Goal: Task Accomplishment & Management: Complete application form

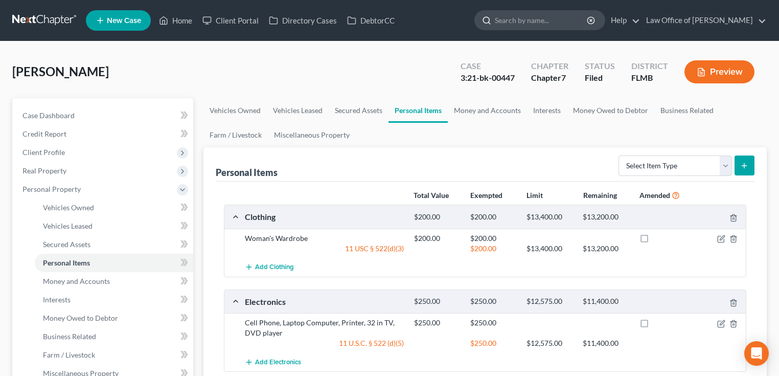
click at [535, 24] on input "search" at bounding box center [542, 20] width 94 height 19
type input "jasmin"
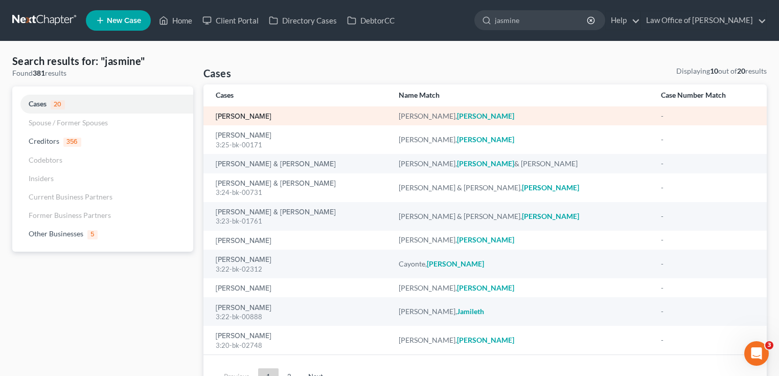
click at [254, 114] on link "[PERSON_NAME]" at bounding box center [244, 116] width 56 height 7
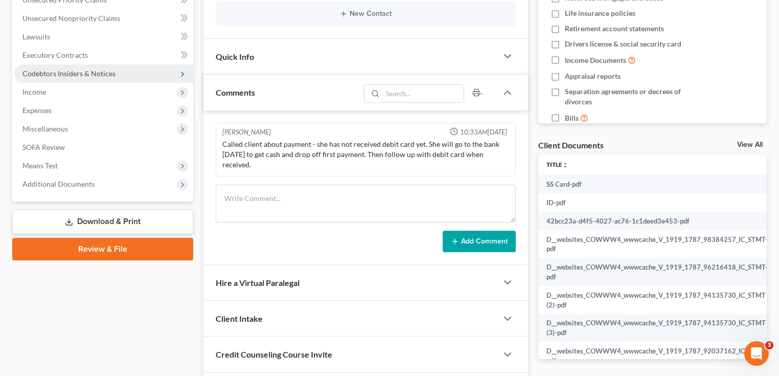
scroll to position [205, 0]
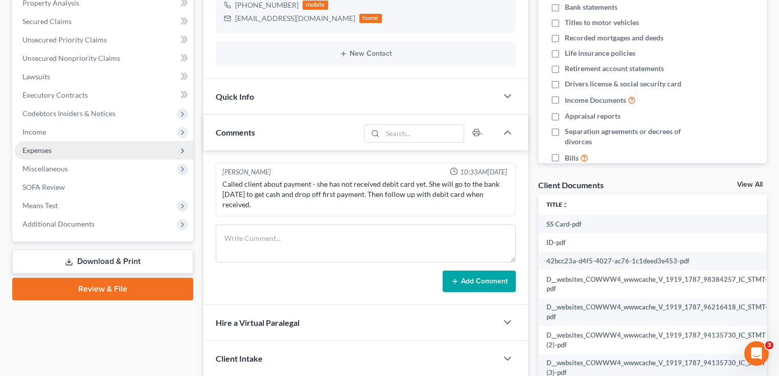
click at [62, 146] on span "Expenses" at bounding box center [103, 150] width 179 height 18
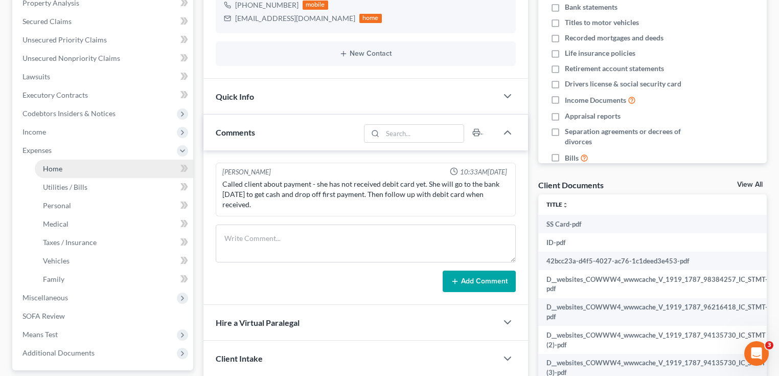
click at [59, 170] on span "Home" at bounding box center [52, 168] width 19 height 9
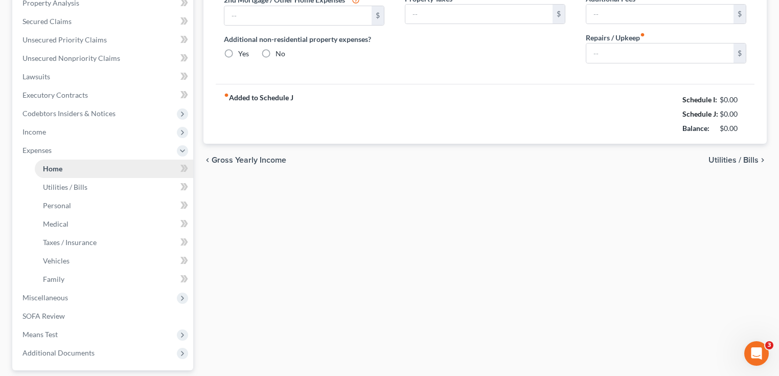
type input "1,240.00"
type input "0.00"
radio input "true"
type input "0.00"
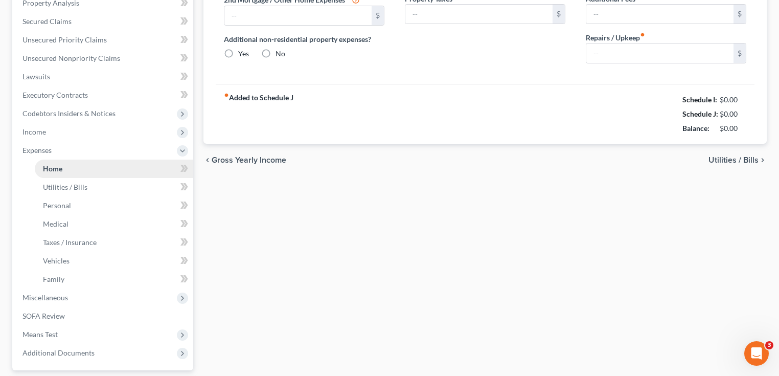
type input "0.00"
type input "120.00"
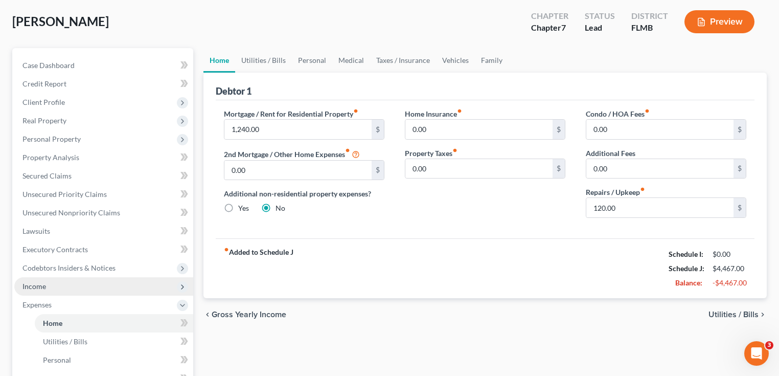
scroll to position [164, 0]
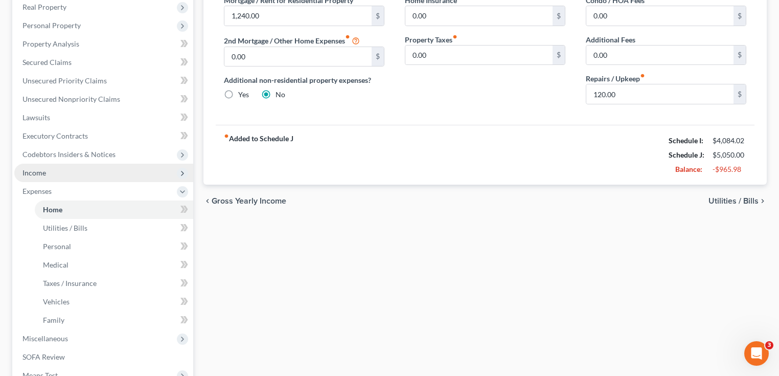
click at [52, 173] on span "Income" at bounding box center [103, 173] width 179 height 18
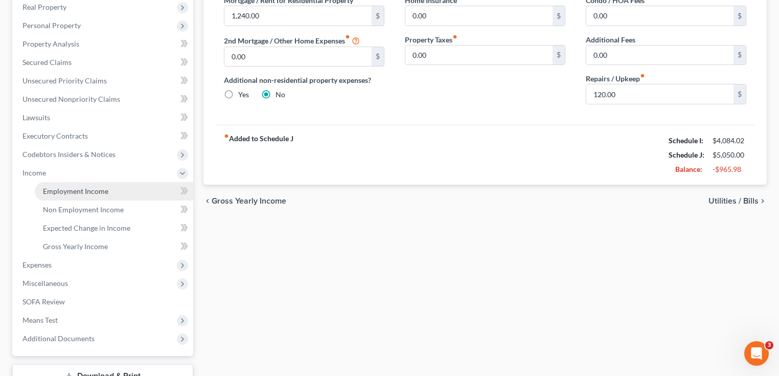
click at [61, 198] on link "Employment Income" at bounding box center [114, 191] width 159 height 18
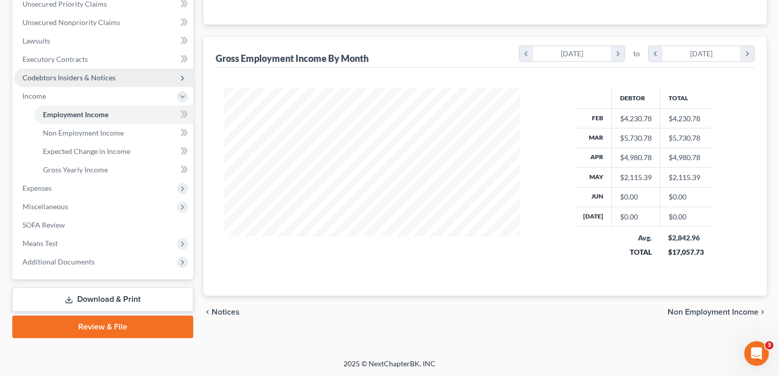
scroll to position [159, 0]
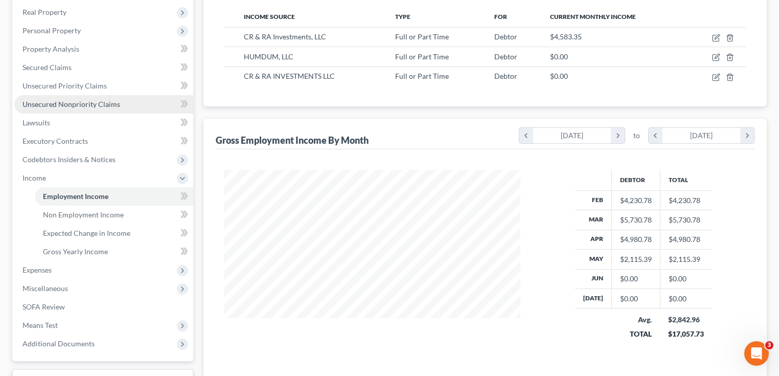
click at [69, 102] on span "Unsecured Nonpriority Claims" at bounding box center [71, 104] width 98 height 9
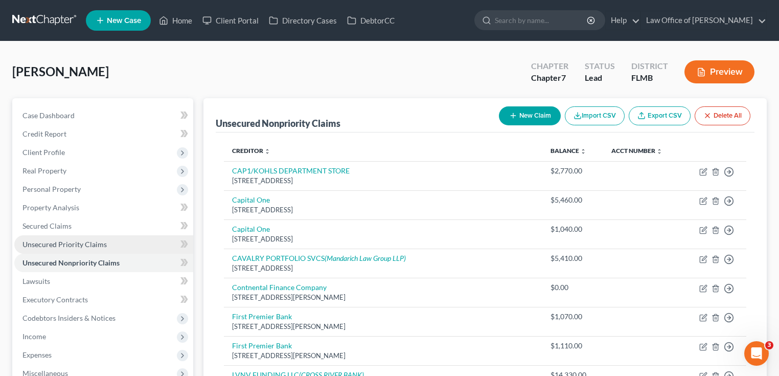
click at [71, 240] on span "Unsecured Priority Claims" at bounding box center [64, 244] width 84 height 9
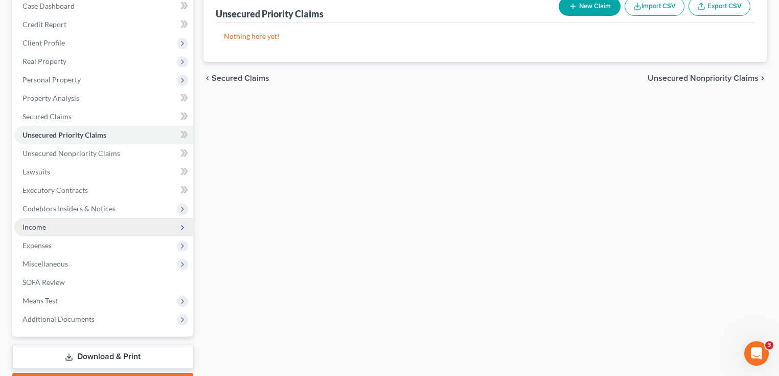
scroll to position [167, 0]
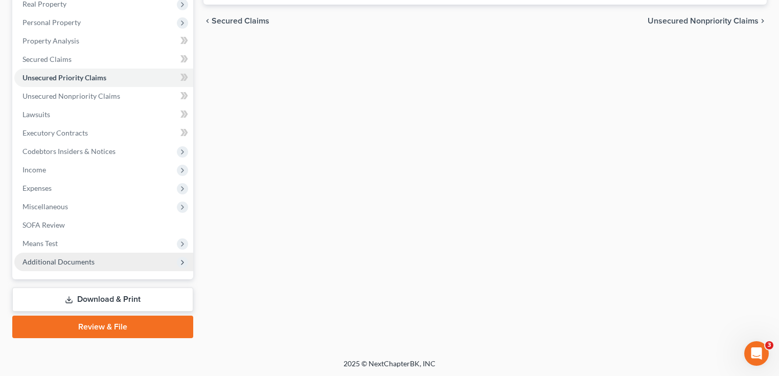
click at [131, 269] on span "Additional Documents" at bounding box center [103, 262] width 179 height 18
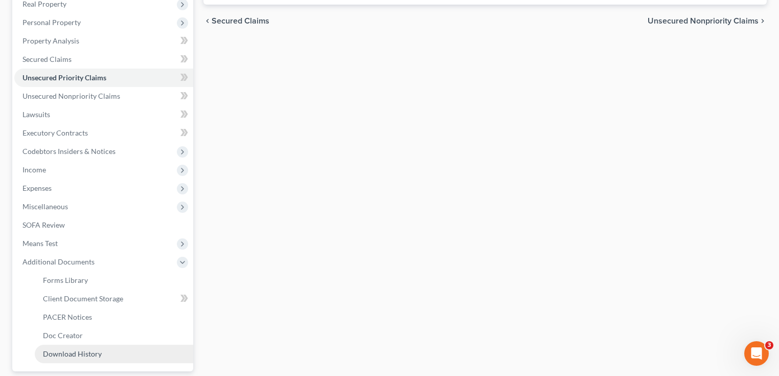
click at [73, 351] on span "Download History" at bounding box center [72, 353] width 59 height 9
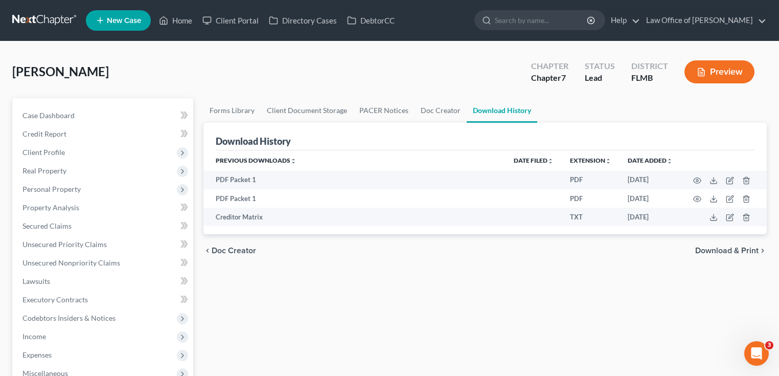
click at [128, 65] on div "Hancock, Jasmine Upgraded Chapter Chapter 7 Status Lead District FLMB Preview" at bounding box center [389, 76] width 755 height 44
click at [424, 110] on link "Doc Creator" at bounding box center [441, 110] width 52 height 25
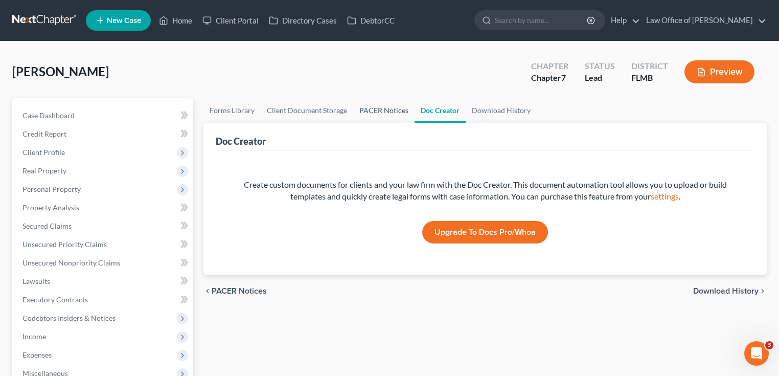
click at [378, 114] on link "PACER Notices" at bounding box center [383, 110] width 61 height 25
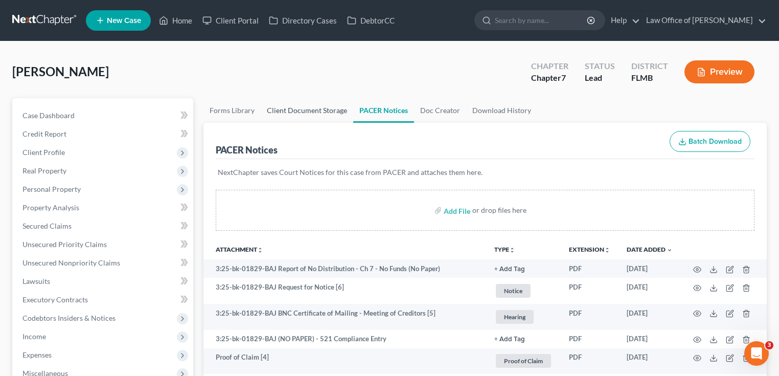
click at [310, 110] on link "Client Document Storage" at bounding box center [307, 110] width 93 height 25
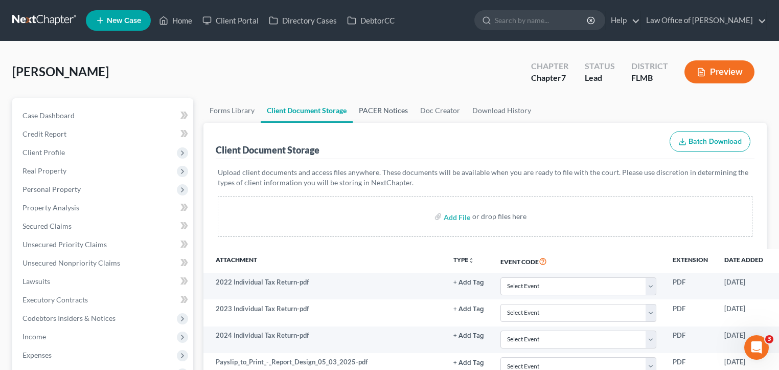
click at [385, 104] on link "PACER Notices" at bounding box center [383, 110] width 61 height 25
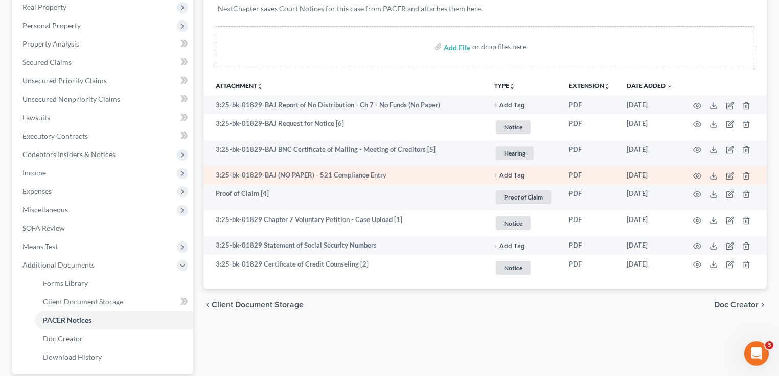
scroll to position [164, 0]
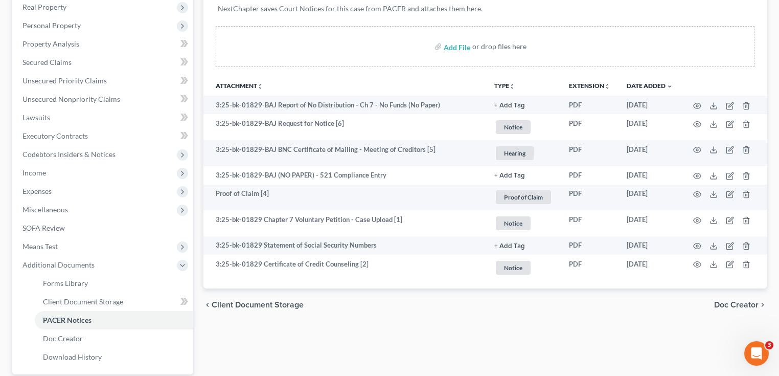
click at [579, 40] on div "Add File or drop files here" at bounding box center [485, 46] width 539 height 41
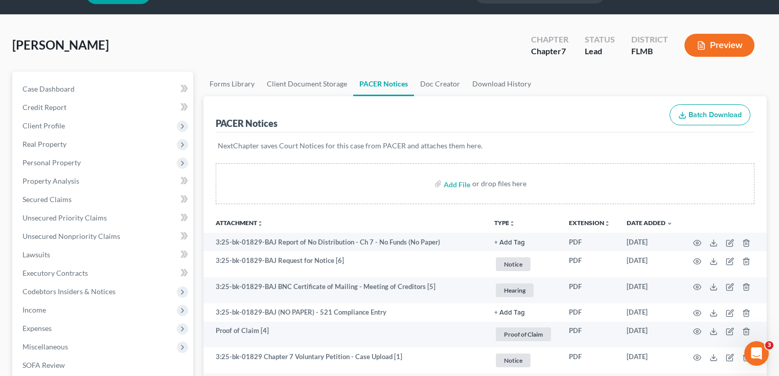
scroll to position [0, 0]
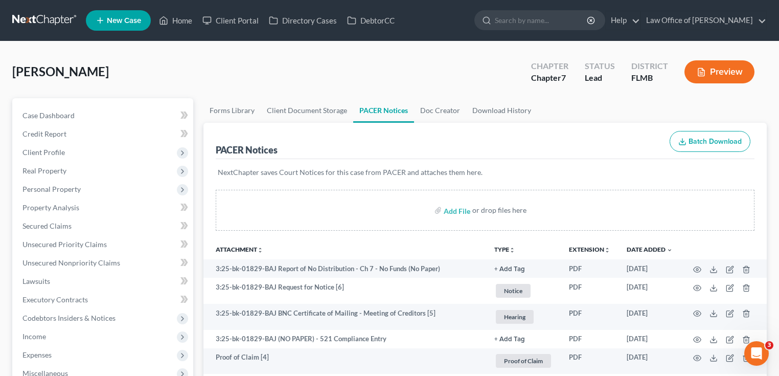
click at [44, 20] on link at bounding box center [44, 20] width 65 height 18
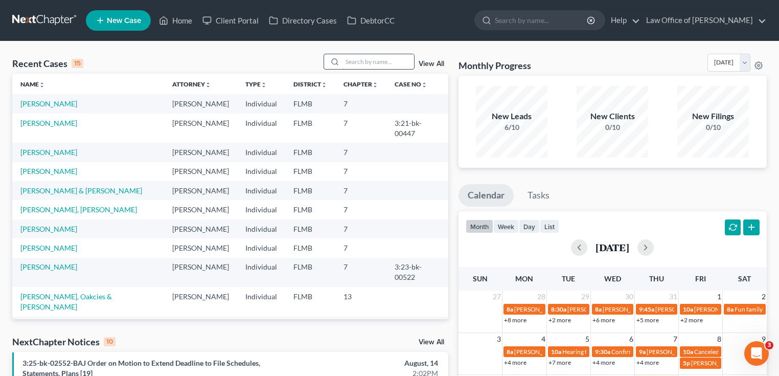
click at [344, 61] on input "search" at bounding box center [379, 61] width 72 height 15
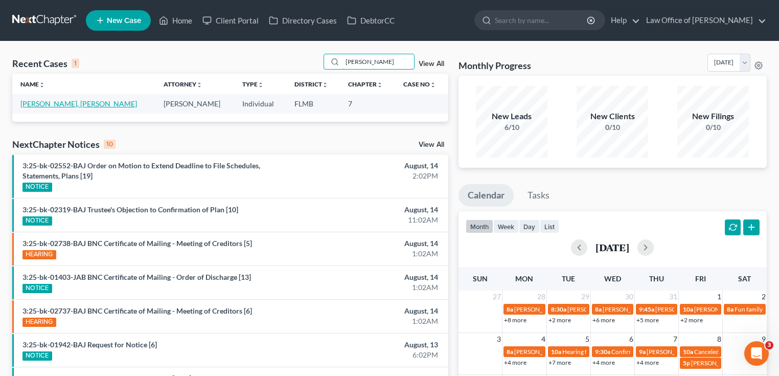
type input "otano"
click at [69, 100] on link "[PERSON_NAME], [PERSON_NAME]" at bounding box center [78, 103] width 117 height 9
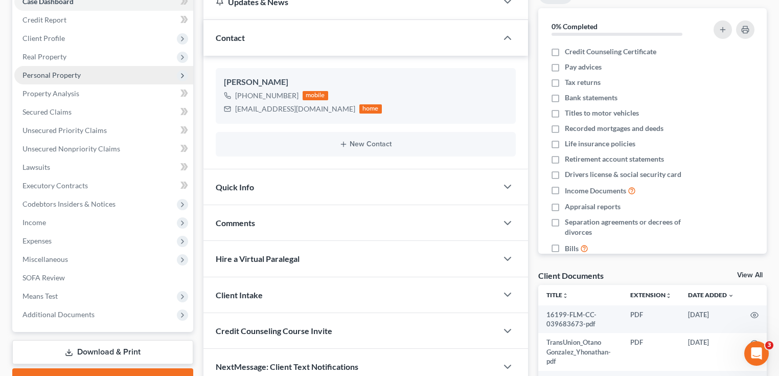
scroll to position [41, 0]
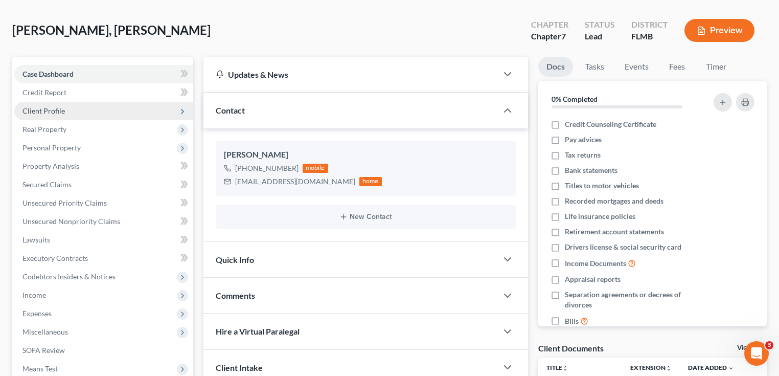
click at [72, 106] on span "Client Profile" at bounding box center [103, 111] width 179 height 18
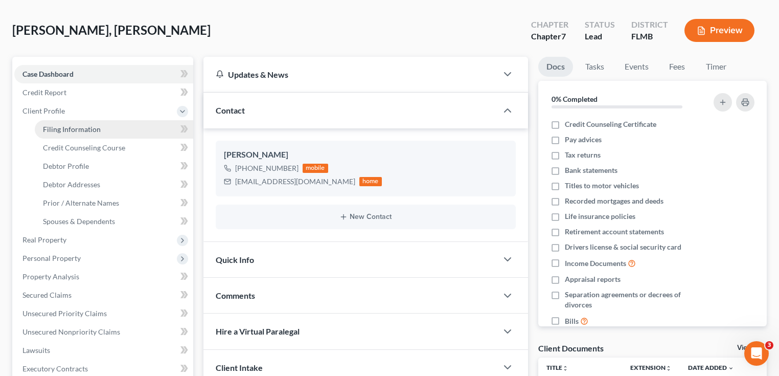
click at [71, 126] on span "Filing Information" at bounding box center [72, 129] width 58 height 9
select select "1"
select select "0"
select select "15"
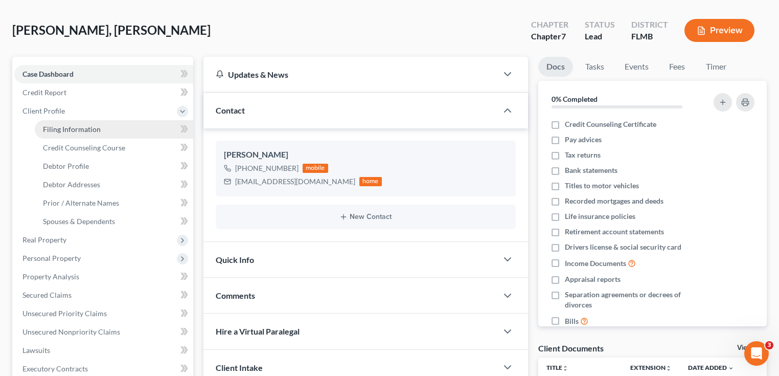
select select "9"
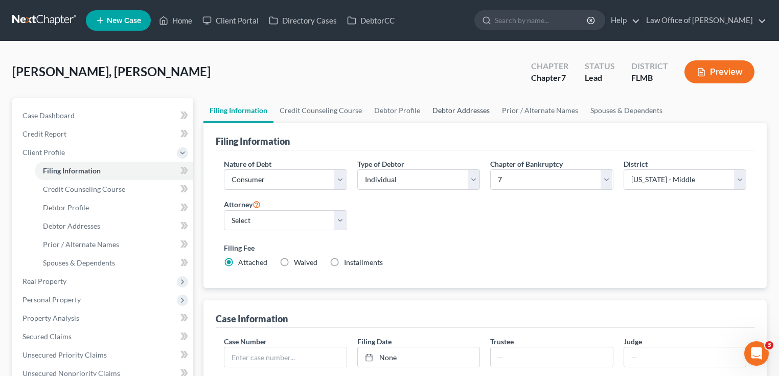
click at [471, 114] on link "Debtor Addresses" at bounding box center [461, 110] width 70 height 25
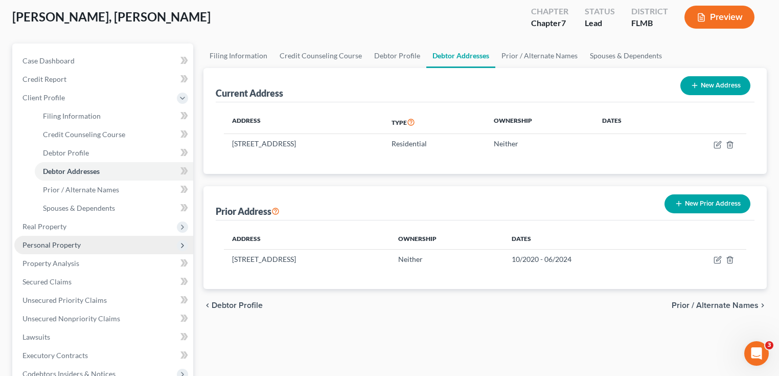
scroll to position [164, 0]
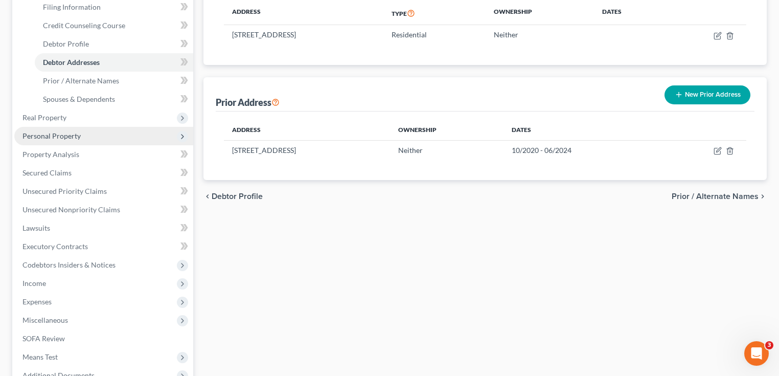
click at [57, 138] on span "Personal Property" at bounding box center [51, 135] width 58 height 9
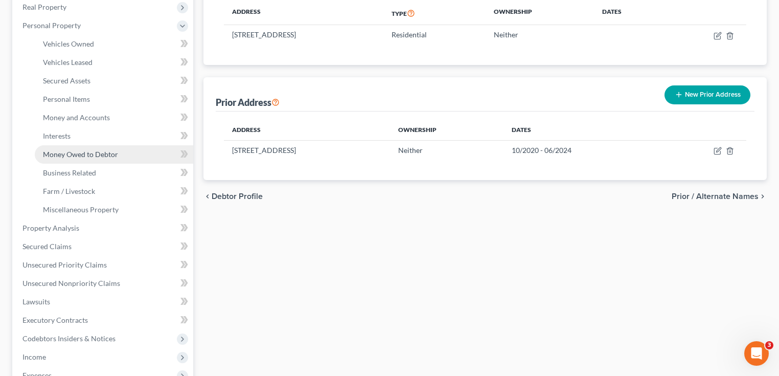
click at [62, 151] on span "Money Owed to Debtor" at bounding box center [80, 154] width 75 height 9
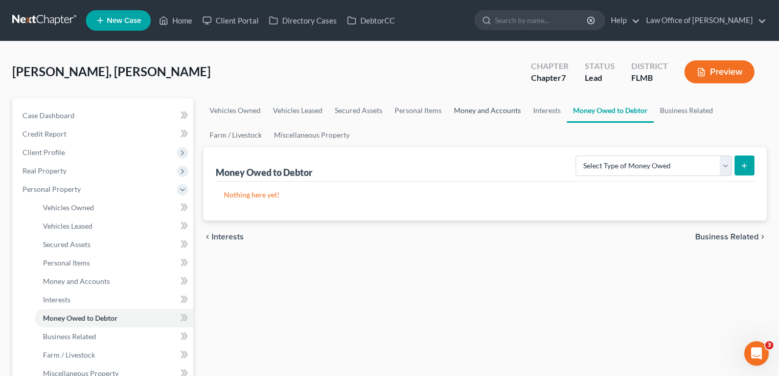
click at [502, 110] on link "Money and Accounts" at bounding box center [487, 110] width 79 height 25
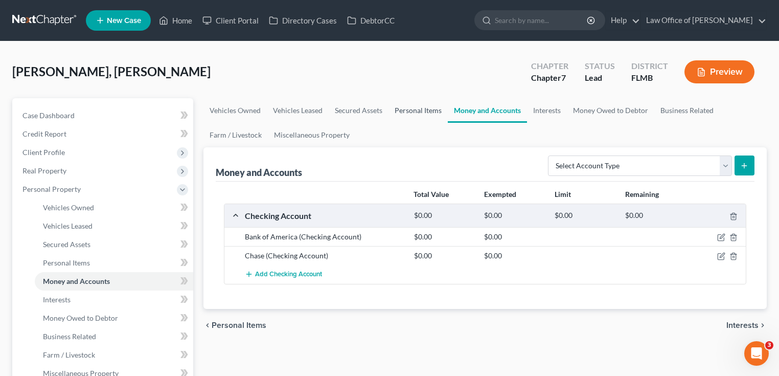
click at [413, 112] on link "Personal Items" at bounding box center [418, 110] width 59 height 25
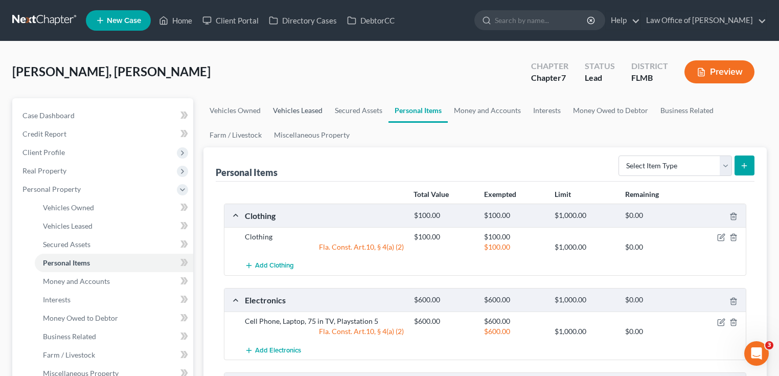
click at [290, 108] on link "Vehicles Leased" at bounding box center [298, 110] width 62 height 25
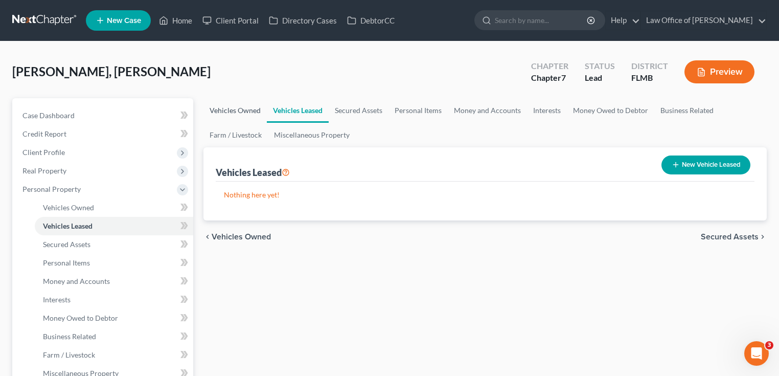
click at [230, 98] on link "Vehicles Owned" at bounding box center [235, 110] width 63 height 25
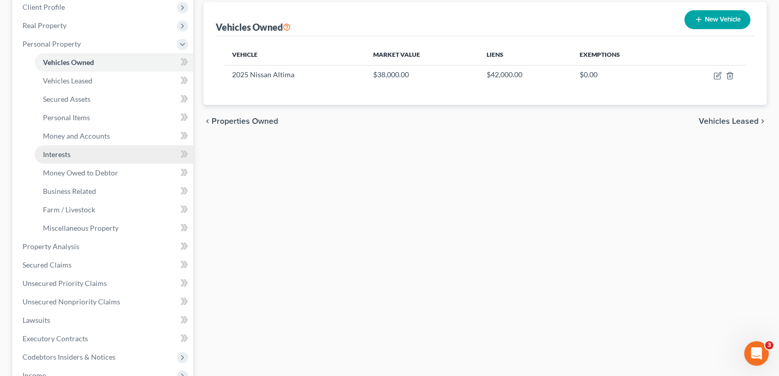
scroll to position [164, 0]
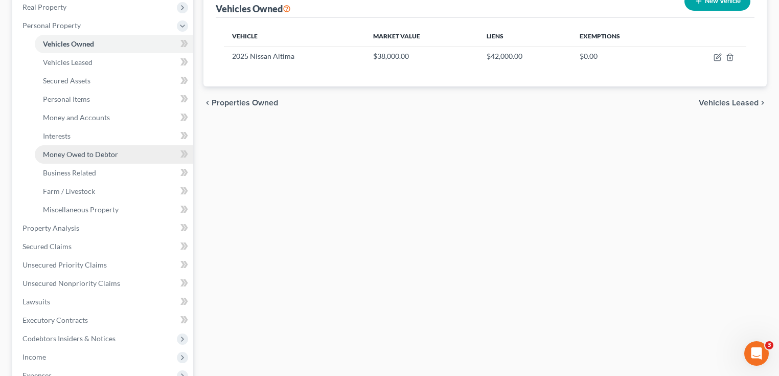
click at [91, 159] on link "Money Owed to Debtor" at bounding box center [114, 154] width 159 height 18
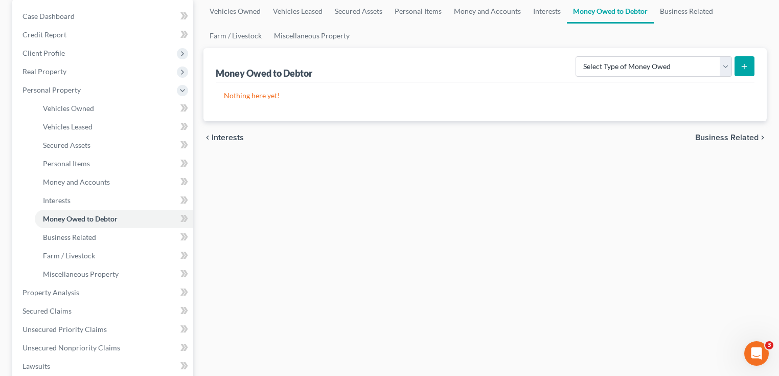
scroll to position [245, 0]
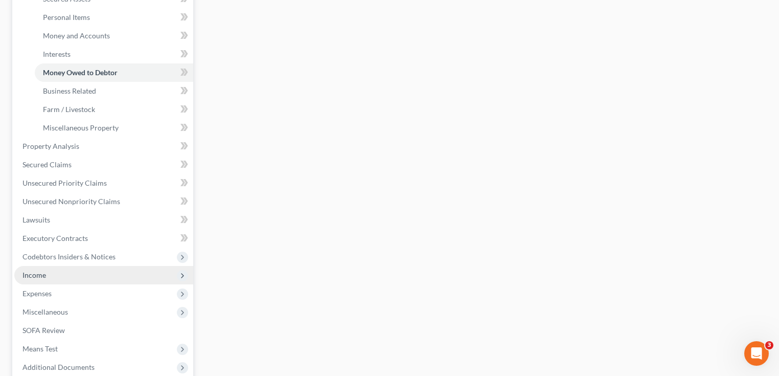
click at [33, 275] on span "Income" at bounding box center [34, 274] width 24 height 9
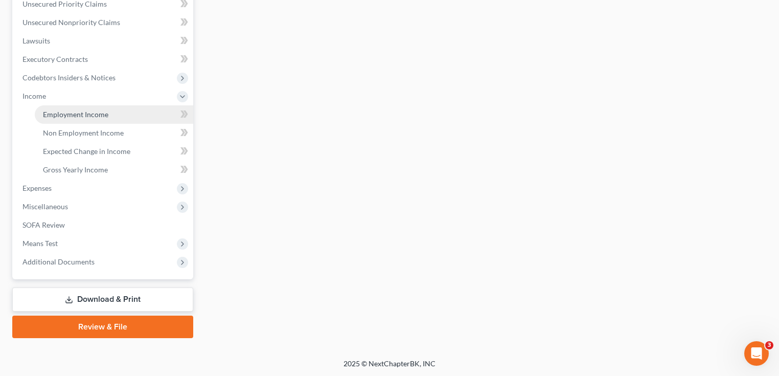
click at [86, 112] on span "Employment Income" at bounding box center [75, 114] width 65 height 9
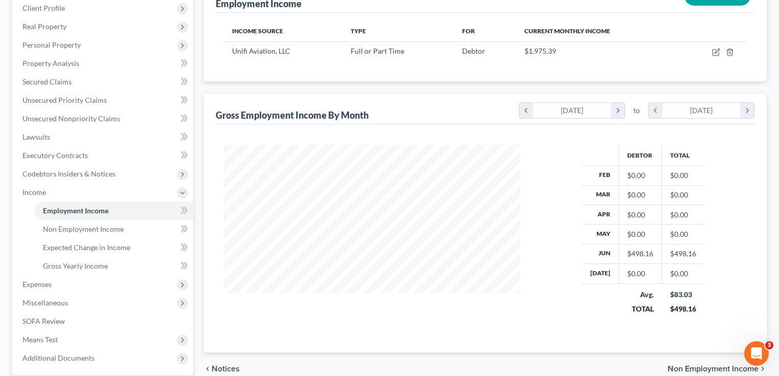
scroll to position [240, 0]
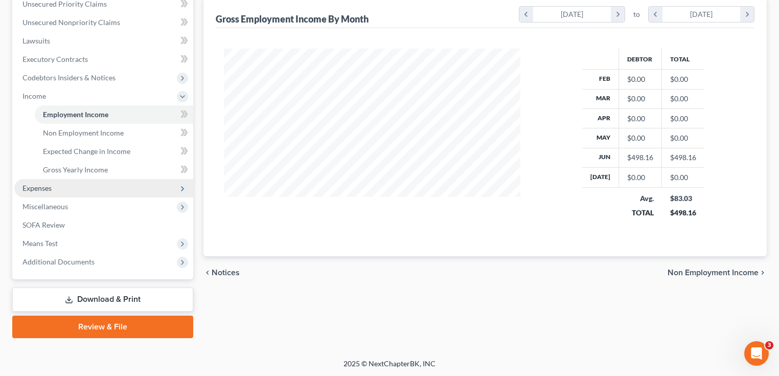
click at [77, 191] on span "Expenses" at bounding box center [103, 188] width 179 height 18
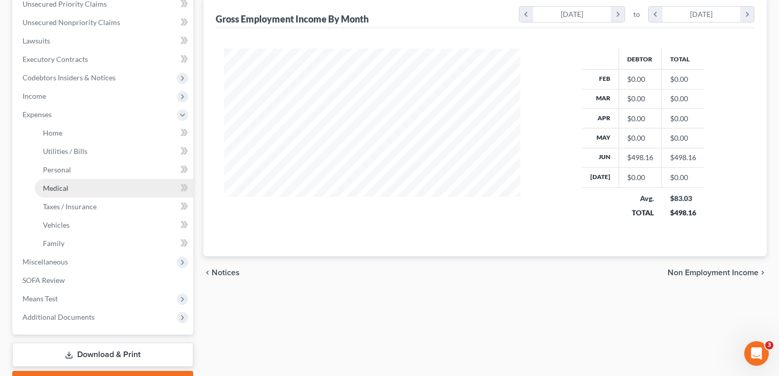
click at [78, 188] on link "Medical" at bounding box center [114, 188] width 159 height 18
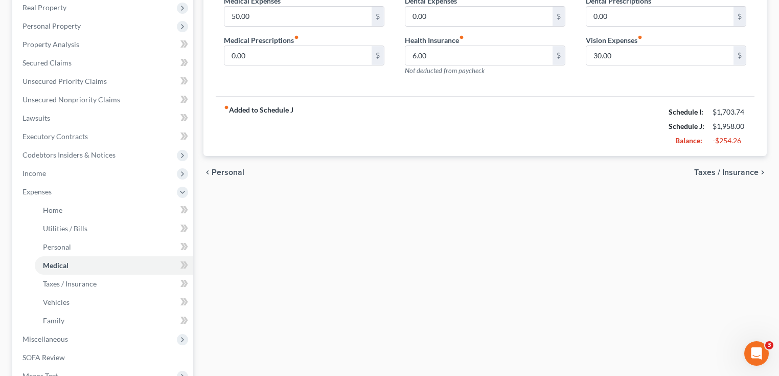
scroll to position [286, 0]
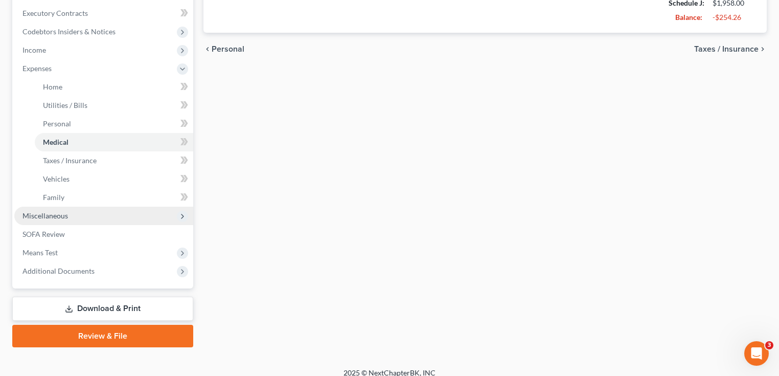
click at [65, 221] on span "Miscellaneous" at bounding box center [103, 216] width 179 height 18
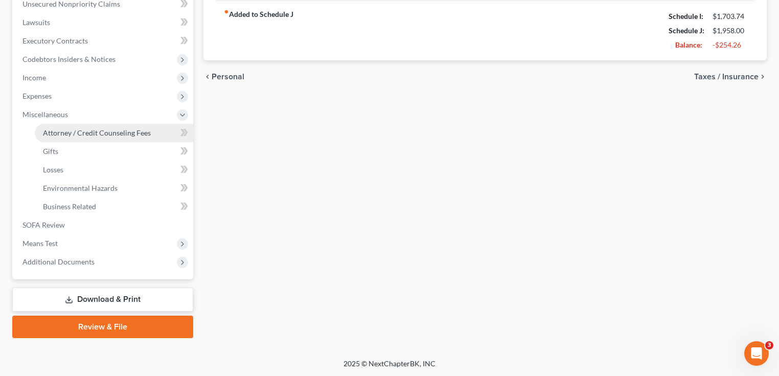
click at [86, 140] on link "Attorney / Credit Counseling Fees" at bounding box center [114, 133] width 159 height 18
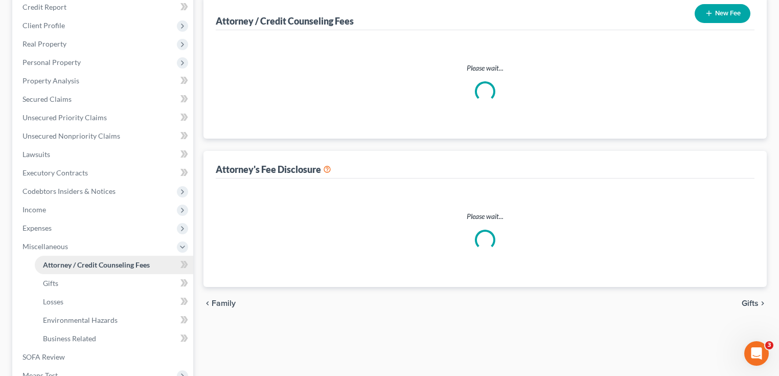
select select "0"
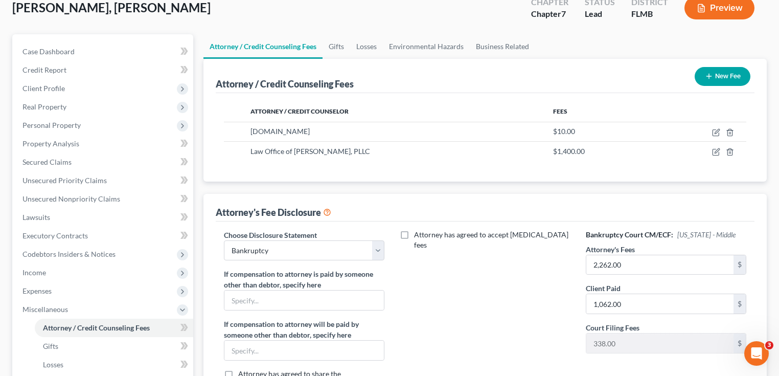
scroll to position [259, 0]
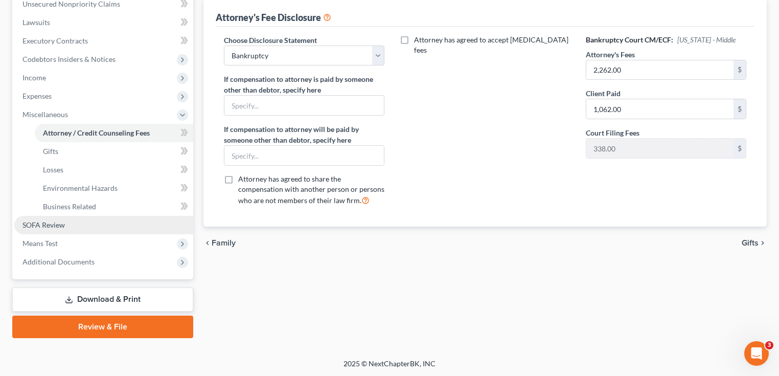
click at [67, 224] on link "SOFA Review" at bounding box center [103, 225] width 179 height 18
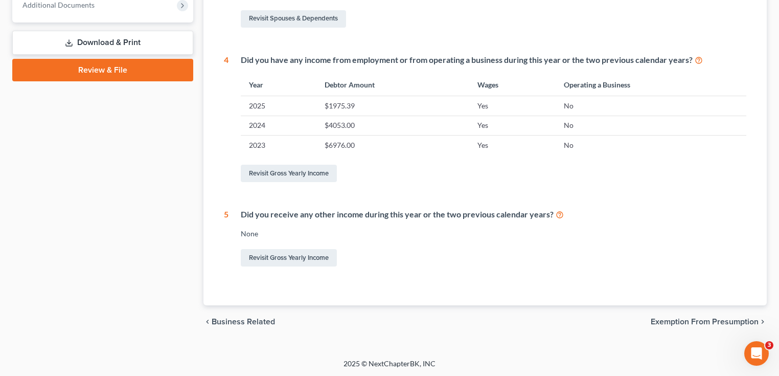
click at [104, 191] on div "Case Dashboard Payments Invoices Payments Payments Credit Report Client Profile" at bounding box center [102, 7] width 191 height 664
drag, startPoint x: 600, startPoint y: 157, endPoint x: 594, endPoint y: 152, distance: 8.3
click at [598, 155] on div "Did you have any income from employment or from operating a business during thi…" at bounding box center [488, 119] width 518 height 130
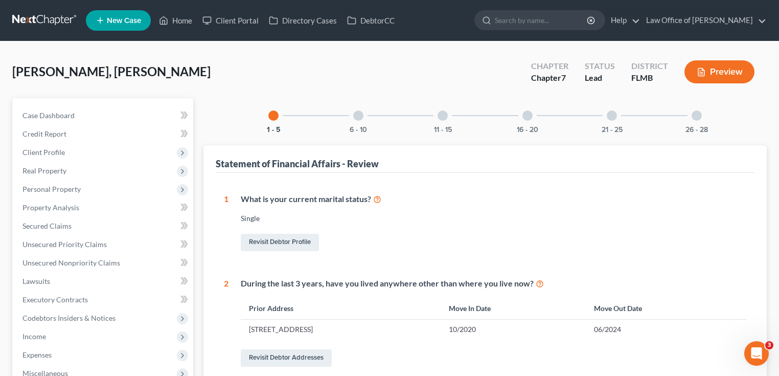
click at [701, 118] on div "26 - 28" at bounding box center [697, 115] width 35 height 35
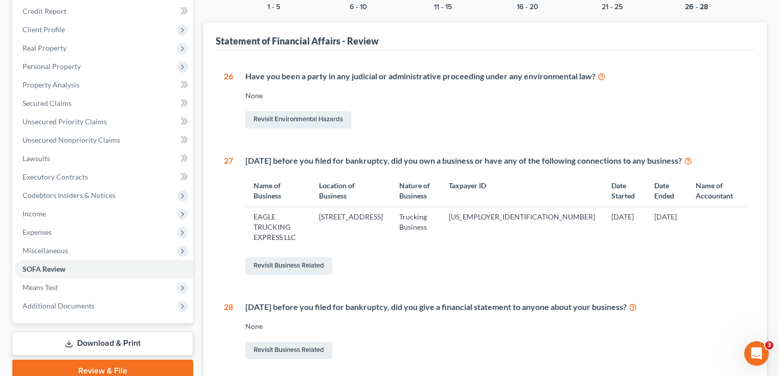
scroll to position [205, 0]
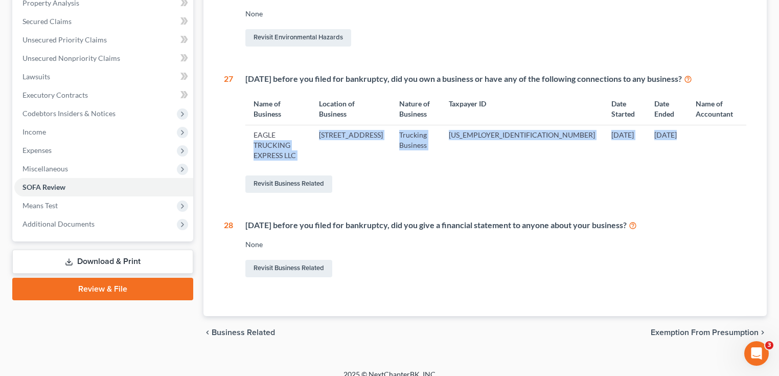
drag, startPoint x: 277, startPoint y: 133, endPoint x: 677, endPoint y: 133, distance: 400.4
click at [677, 133] on tr "EAGLE TRUCKING EXPRESS LLC 6625 OSCEOLA ST, Jacksonville, FL 32219 Trucking Bus…" at bounding box center [495, 145] width 501 height 40
click at [688, 133] on td at bounding box center [717, 145] width 59 height 40
drag, startPoint x: 677, startPoint y: 135, endPoint x: 255, endPoint y: 133, distance: 422.4
click at [255, 133] on tr "EAGLE TRUCKING EXPRESS LLC 6625 OSCEOLA ST, Jacksonville, FL 32219 Trucking Bus…" at bounding box center [495, 145] width 501 height 40
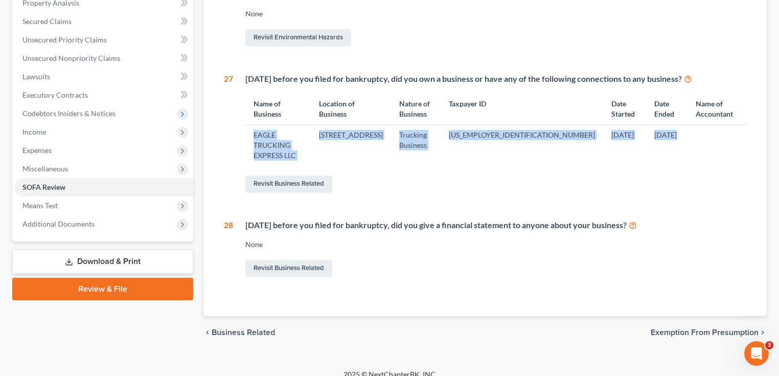
click at [255, 133] on td "EAGLE TRUCKING EXPRESS LLC" at bounding box center [277, 145] width 65 height 40
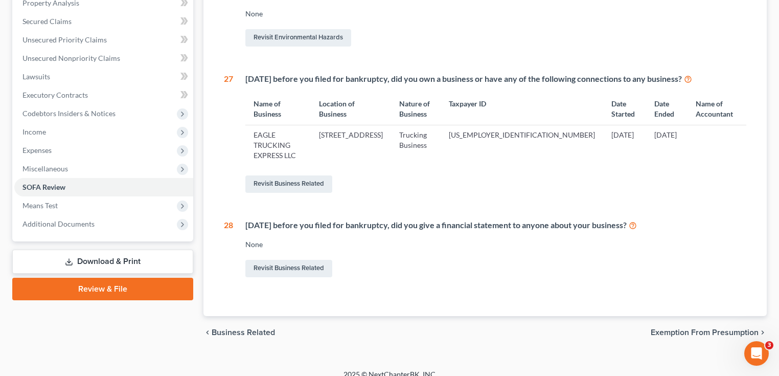
click at [688, 136] on td at bounding box center [717, 145] width 59 height 40
drag, startPoint x: 673, startPoint y: 137, endPoint x: 626, endPoint y: 132, distance: 46.8
click at [646, 132] on td "05/25/2024" at bounding box center [666, 145] width 41 height 40
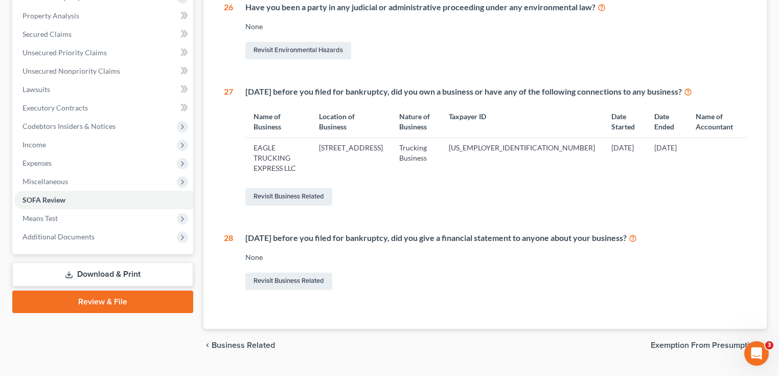
scroll to position [0, 0]
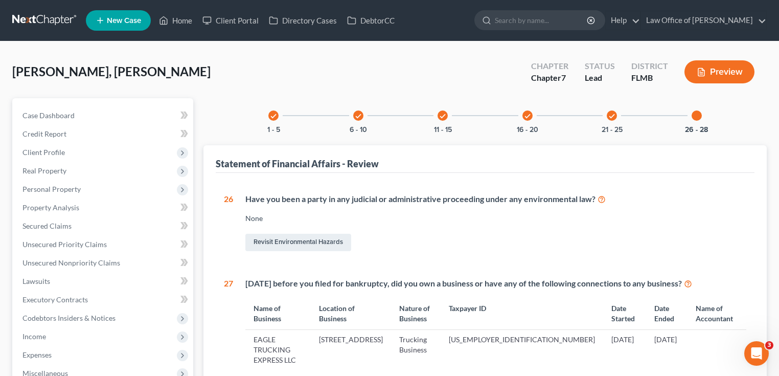
click at [617, 121] on div "check 21 - 25" at bounding box center [612, 115] width 35 height 35
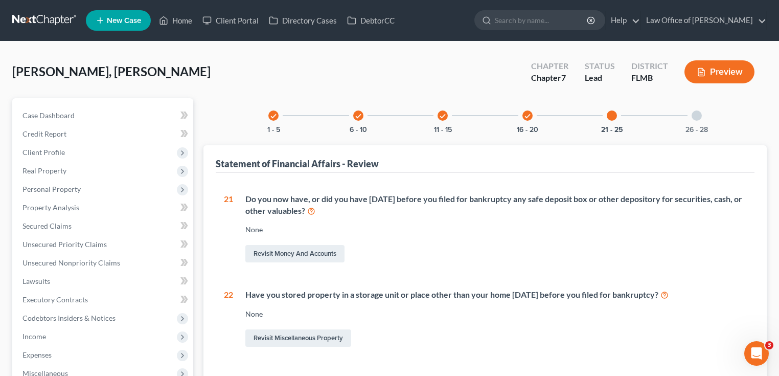
click at [520, 115] on div "check 16 - 20" at bounding box center [527, 115] width 35 height 35
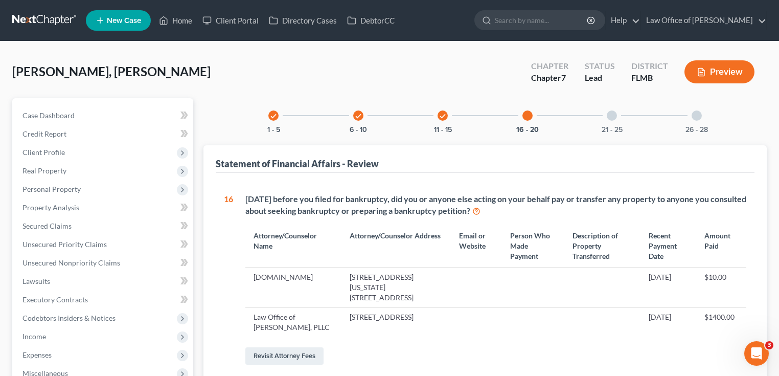
click at [438, 115] on div "check" at bounding box center [443, 115] width 10 height 10
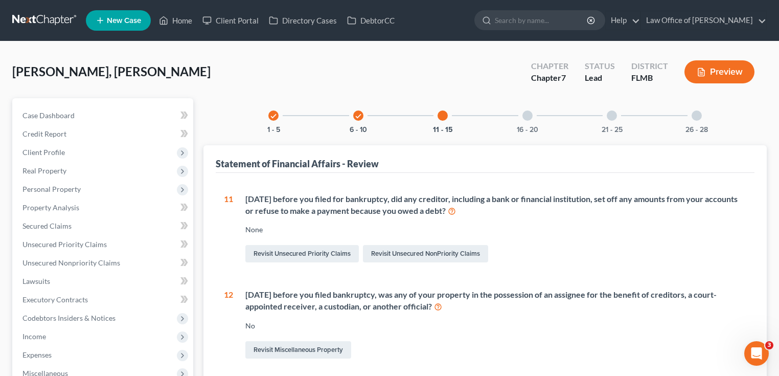
click at [363, 115] on div "check 6 - 10" at bounding box center [358, 115] width 35 height 35
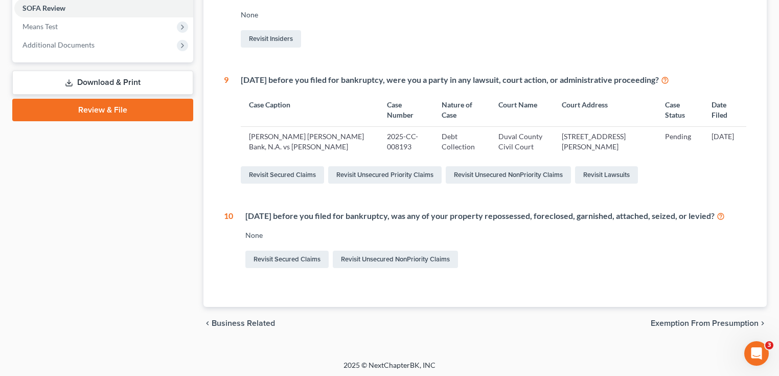
scroll to position [385, 0]
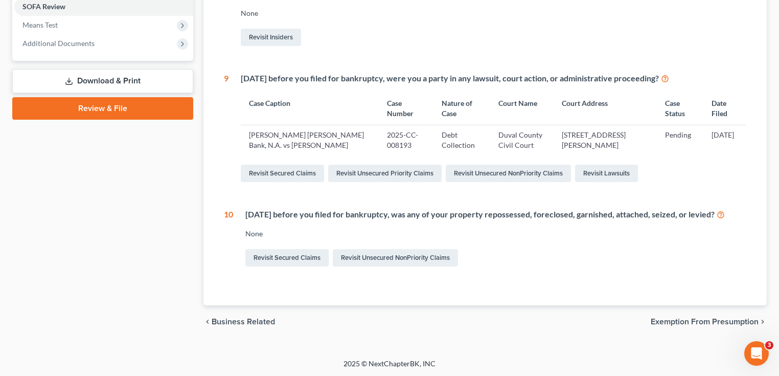
drag, startPoint x: 243, startPoint y: 77, endPoint x: 743, endPoint y: 148, distance: 505.1
click at [743, 148] on div "Within 1 year before you filed for bankruptcy, were you a party in any lawsuit,…" at bounding box center [488, 128] width 518 height 111
click at [745, 149] on td "05/13/2025" at bounding box center [725, 140] width 43 height 30
drag, startPoint x: 720, startPoint y: 228, endPoint x: 403, endPoint y: 75, distance: 351.3
click at [403, 75] on div "Within 1 year before you filed for bankruptcy, were you a party in any lawsuit,…" at bounding box center [494, 79] width 506 height 12
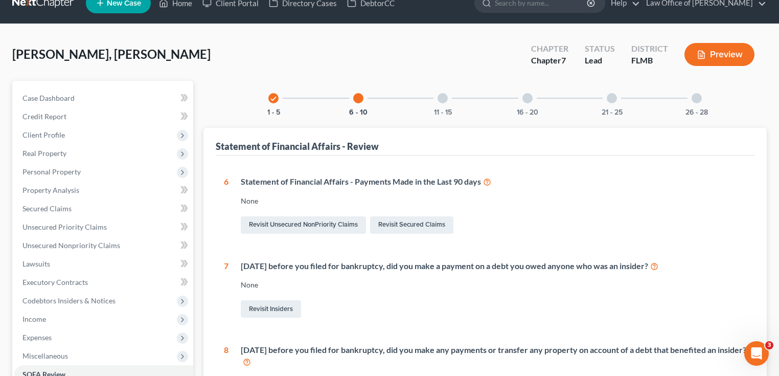
scroll to position [0, 0]
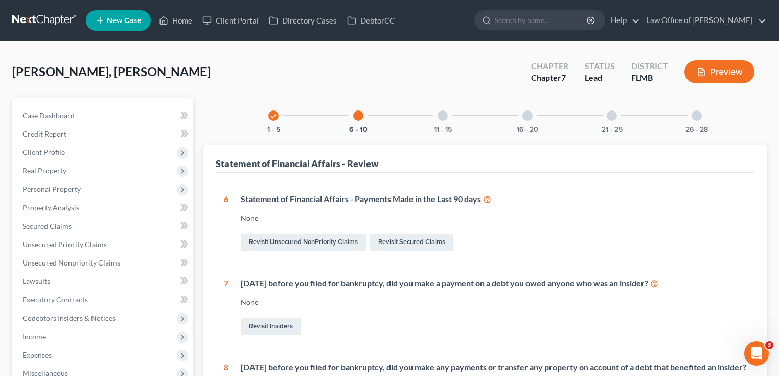
click at [278, 116] on div "check 1 - 5" at bounding box center [273, 115] width 35 height 35
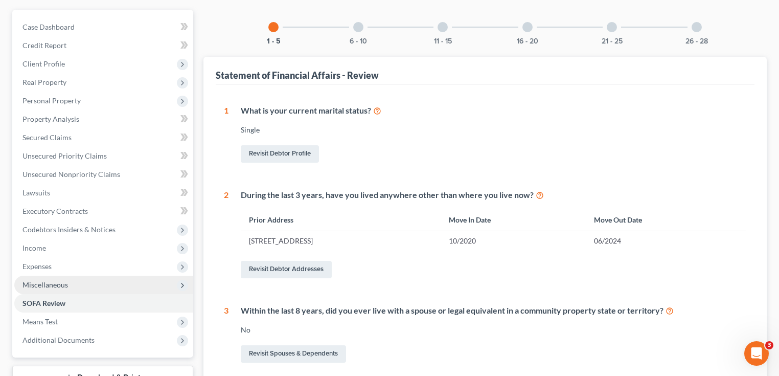
scroll to position [205, 0]
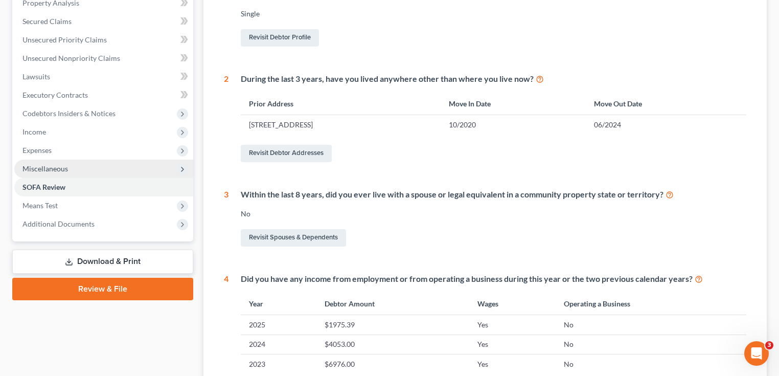
click at [88, 160] on span "Miscellaneous" at bounding box center [103, 169] width 179 height 18
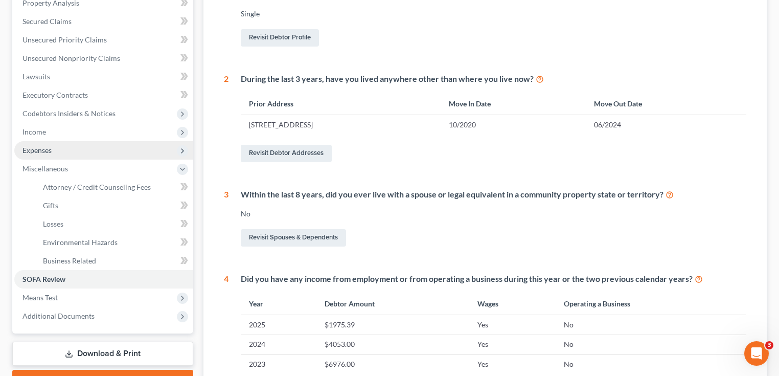
click at [85, 156] on span "Expenses" at bounding box center [103, 150] width 179 height 18
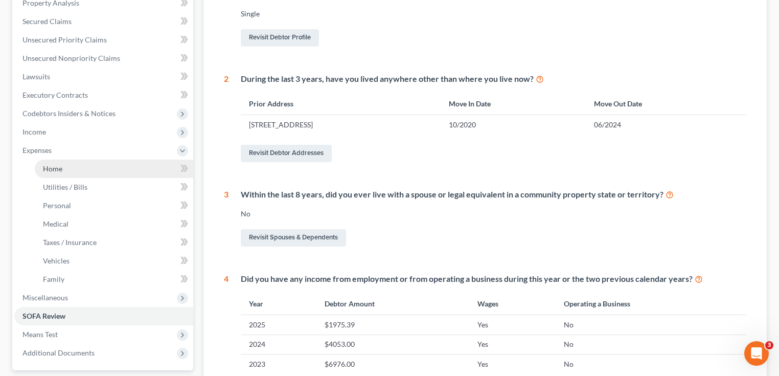
click at [78, 171] on link "Home" at bounding box center [114, 169] width 159 height 18
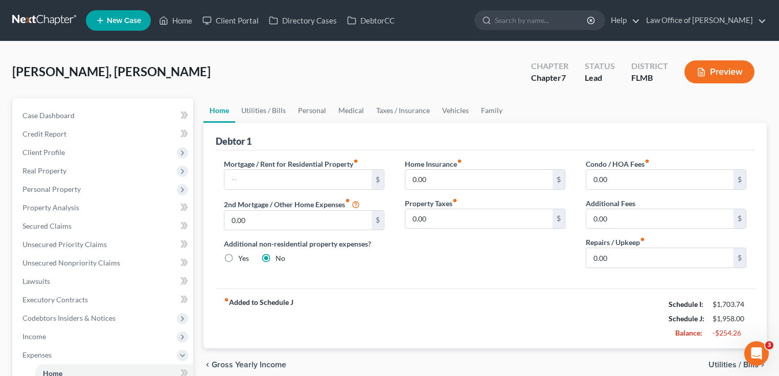
click at [51, 20] on link at bounding box center [44, 20] width 65 height 18
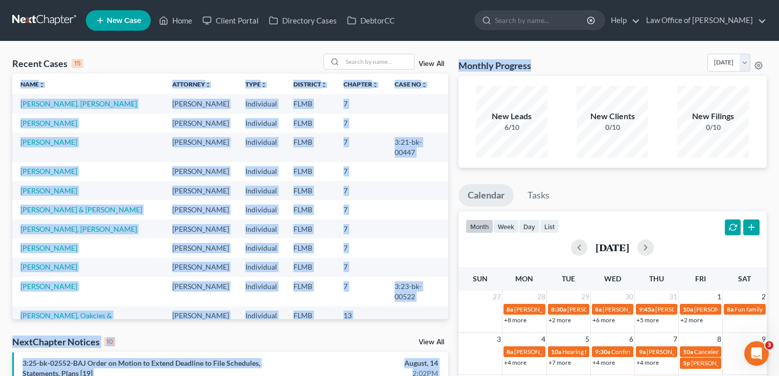
drag, startPoint x: 538, startPoint y: 63, endPoint x: 421, endPoint y: 61, distance: 116.6
click at [568, 56] on div "Monthly Progress Bankruptcy Bankruptcy [DATE] [DATE] [DATE] [DATE] [DATE] [DATE…" at bounding box center [613, 65] width 308 height 22
